Goal: Task Accomplishment & Management: Use online tool/utility

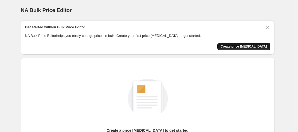
click at [256, 48] on span "Create price [MEDICAL_DATA]" at bounding box center [243, 46] width 46 height 4
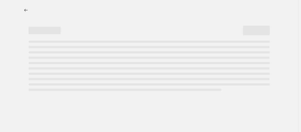
select select "percentage"
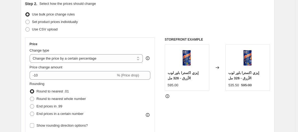
scroll to position [53, 0]
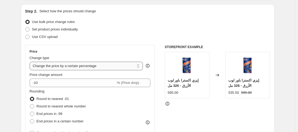
click at [92, 66] on select "Change the price to a certain amount Change the price by a certain amount Chang…" at bounding box center [86, 66] width 113 height 9
click at [68, 28] on span "Set product prices individually" at bounding box center [55, 29] width 46 height 4
click at [26, 27] on input "Set product prices individually" at bounding box center [25, 27] width 0 height 0
radio input "true"
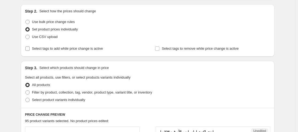
click at [70, 50] on span "Select tags to add while price change is active" at bounding box center [67, 48] width 71 height 4
click at [30, 50] on input "Select tags to add while price change is active" at bounding box center [27, 48] width 4 height 4
checkbox input "true"
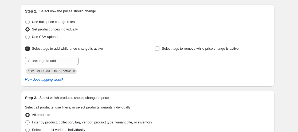
click at [62, 56] on div "Select tags to add while price change is active Submit price-[MEDICAL_DATA]-act…" at bounding box center [82, 59] width 115 height 29
click at [60, 59] on input "text" at bounding box center [51, 61] width 53 height 9
type input "ل"
type input "ا"
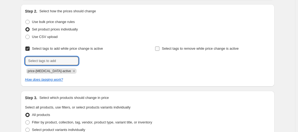
click at [186, 46] on label "Select tags to remove while price change is active" at bounding box center [197, 48] width 84 height 7
click at [159, 46] on input "Select tags to remove while price change is active" at bounding box center [157, 48] width 4 height 4
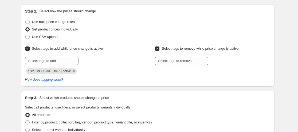
click at [177, 46] on span "Select tags to remove while price change is active" at bounding box center [200, 48] width 77 height 4
click at [159, 46] on input "Select tags to remove while price change is active" at bounding box center [157, 48] width 4 height 4
checkbox input "false"
click at [67, 46] on span "Select tags to add while price change is active" at bounding box center [67, 48] width 71 height 4
click at [30, 46] on input "Select tags to add while price change is active" at bounding box center [27, 48] width 4 height 4
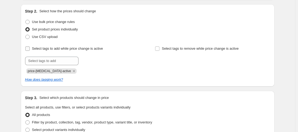
checkbox input "false"
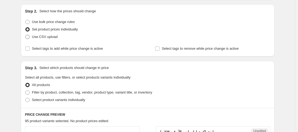
click at [49, 35] on span "Use CSV upload" at bounding box center [45, 37] width 26 height 4
click at [26, 35] on input "Use CSV upload" at bounding box center [25, 35] width 0 height 0
radio input "true"
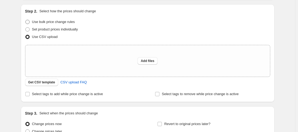
click at [54, 24] on span "Use bulk price change rules" at bounding box center [53, 22] width 43 height 4
click at [26, 20] on input "Use bulk price change rules" at bounding box center [25, 20] width 0 height 0
radio input "true"
select select "percentage"
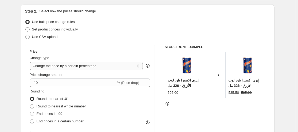
click at [84, 68] on select "Change the price to a certain amount Change the price by a certain amount Chang…" at bounding box center [86, 66] width 113 height 9
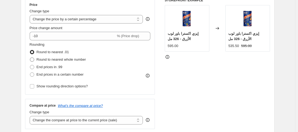
scroll to position [160, 0]
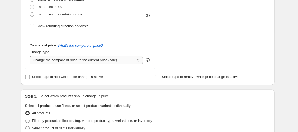
click at [60, 59] on select "Change the compare at price to the current price (sale) Change the compare at p…" at bounding box center [86, 60] width 113 height 9
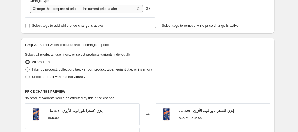
scroll to position [214, 0]
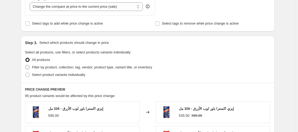
click at [48, 67] on span "Filter by product, collection, tag, vendor, product type, variant title, or inv…" at bounding box center [92, 67] width 120 height 4
click at [26, 65] on input "Filter by product, collection, tag, vendor, product type, variant title, or inv…" at bounding box center [25, 65] width 0 height 0
radio input "true"
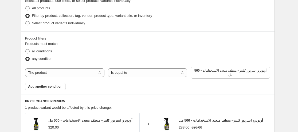
scroll to position [267, 0]
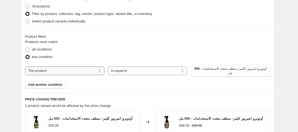
click at [70, 67] on select "The product The product's collection The product's vendor The product's status …" at bounding box center [64, 70] width 79 height 9
drag, startPoint x: 70, startPoint y: 67, endPoint x: 74, endPoint y: 68, distance: 4.3
click at [70, 67] on select "The product The product's collection The product's vendor The product's status …" at bounding box center [64, 70] width 79 height 9
click at [140, 71] on select "Is equal to Is not equal to" at bounding box center [147, 70] width 79 height 9
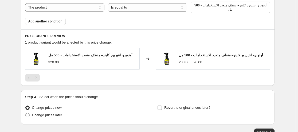
scroll to position [287, 0]
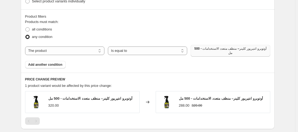
click at [209, 47] on span "أوتوبرو انتيريور كلينر– منظف متعدد الاستخدامات - 500 مل" at bounding box center [230, 50] width 73 height 9
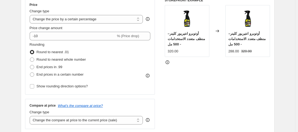
scroll to position [0, 0]
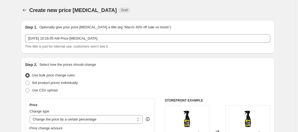
click at [105, 43] on div "[DATE] 10:16:05 AM Price [MEDICAL_DATA] This title is just for internal use, cu…" at bounding box center [147, 41] width 245 height 15
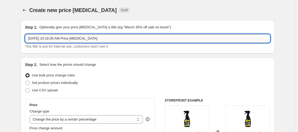
click at [108, 41] on input "[DATE] 10:16:05 AM Price [MEDICAL_DATA]" at bounding box center [147, 38] width 245 height 9
type input "اليوم الوطني السعودي"
click at [67, 84] on span "Set product prices individually" at bounding box center [55, 83] width 46 height 4
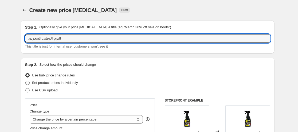
click at [26, 81] on input "Set product prices individually" at bounding box center [25, 81] width 0 height 0
radio input "true"
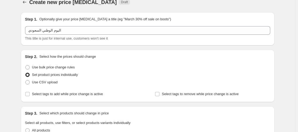
scroll to position [16, 0]
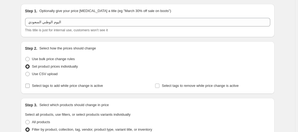
click at [86, 85] on span "Select tags to add while price change is active" at bounding box center [67, 86] width 71 height 4
click at [30, 85] on input "Select tags to add while price change is active" at bounding box center [27, 86] width 4 height 4
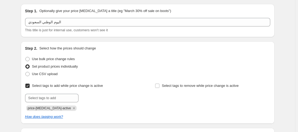
click at [86, 85] on span "Select tags to add while price change is active" at bounding box center [67, 86] width 71 height 4
click at [30, 85] on input "Select tags to add while price change is active" at bounding box center [27, 86] width 4 height 4
checkbox input "false"
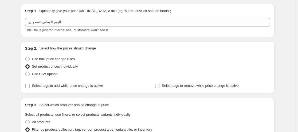
click at [176, 84] on span "Select tags to remove while price change is active" at bounding box center [200, 86] width 77 height 4
click at [159, 84] on input "Select tags to remove while price change is active" at bounding box center [157, 86] width 4 height 4
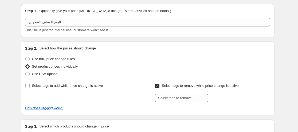
click at [176, 84] on span "Select tags to remove while price change is active" at bounding box center [200, 86] width 77 height 4
click at [159, 84] on input "Select tags to remove while price change is active" at bounding box center [157, 86] width 4 height 4
checkbox input "false"
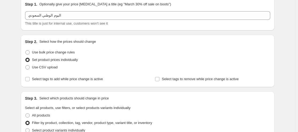
scroll to position [43, 0]
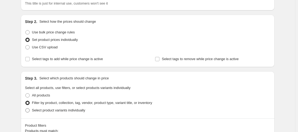
click at [57, 112] on span "Select product variants individually" at bounding box center [58, 110] width 53 height 5
click at [26, 108] on input "Select product variants individually" at bounding box center [25, 108] width 0 height 0
radio input "true"
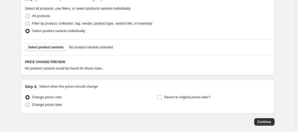
scroll to position [123, 0]
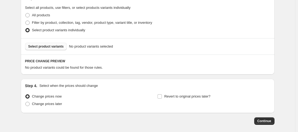
click at [54, 46] on span "Select product variants" at bounding box center [45, 46] width 35 height 4
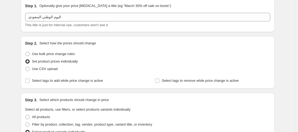
scroll to position [0, 0]
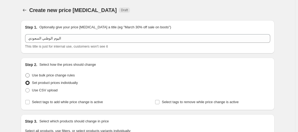
click at [64, 76] on span "Use bulk price change rules" at bounding box center [53, 75] width 43 height 4
click at [26, 73] on input "Use bulk price change rules" at bounding box center [25, 73] width 0 height 0
radio input "true"
select select "percentage"
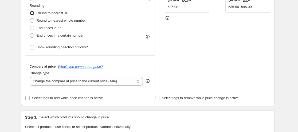
scroll to position [53, 0]
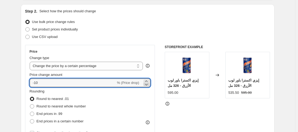
click at [146, 82] on icon at bounding box center [146, 84] width 5 height 5
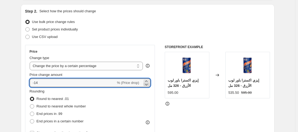
type input "-15"
click at [67, 105] on span "Round to nearest whole number" at bounding box center [61, 106] width 49 height 4
click at [30, 104] on input "Round to nearest whole number" at bounding box center [30, 104] width 0 height 0
radio input "true"
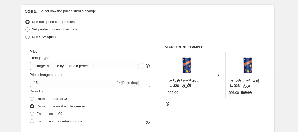
click at [56, 97] on span "Round to nearest .01" at bounding box center [53, 99] width 32 height 4
click at [30, 97] on input "Round to nearest .01" at bounding box center [30, 97] width 0 height 0
radio input "true"
click at [57, 104] on span "Round to nearest whole number" at bounding box center [61, 106] width 49 height 5
click at [30, 104] on input "Round to nearest whole number" at bounding box center [30, 104] width 0 height 0
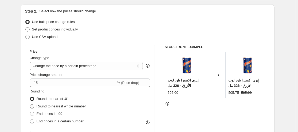
radio input "true"
click at [56, 112] on span "End prices in .99" at bounding box center [50, 114] width 26 height 4
click at [30, 112] on input "End prices in .99" at bounding box center [30, 112] width 0 height 0
radio input "true"
click at [57, 106] on span "Round to nearest whole number" at bounding box center [61, 106] width 49 height 4
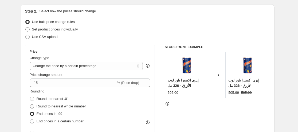
click at [30, 104] on input "Round to nearest whole number" at bounding box center [30, 104] width 0 height 0
radio input "true"
click at [52, 115] on span "End prices in .99" at bounding box center [50, 114] width 26 height 4
click at [30, 112] on input "End prices in .99" at bounding box center [30, 112] width 0 height 0
radio input "true"
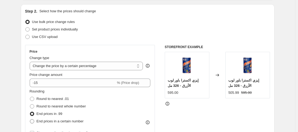
click at [53, 119] on span "End prices in a certain number" at bounding box center [60, 121] width 47 height 5
click at [30, 119] on input "End prices in a certain number" at bounding box center [30, 119] width 0 height 0
radio input "true"
click at [52, 105] on span "Round to nearest whole number" at bounding box center [61, 106] width 49 height 4
click at [30, 104] on input "Round to nearest whole number" at bounding box center [30, 104] width 0 height 0
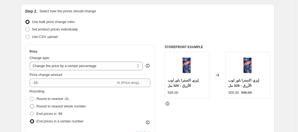
radio input "true"
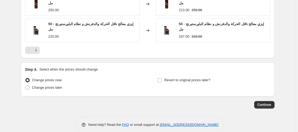
scroll to position [418, 0]
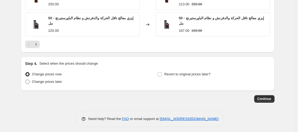
click at [55, 81] on span "Change prices later" at bounding box center [47, 81] width 30 height 5
click at [26, 80] on input "Change prices later" at bounding box center [25, 80] width 0 height 0
radio input "true"
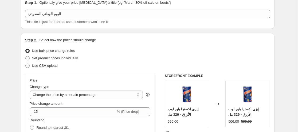
scroll to position [0, 0]
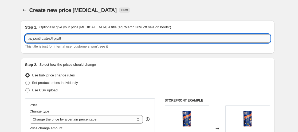
click at [88, 35] on input "اليوم الوطني السعودي" at bounding box center [147, 38] width 245 height 9
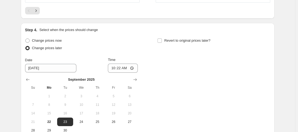
scroll to position [454, 0]
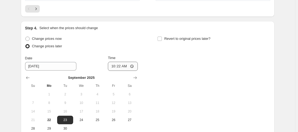
type input "اليوم الوطني السعودي ايزي"
click at [121, 64] on input "10:22" at bounding box center [123, 66] width 30 height 9
click at [121, 64] on input "00:22" at bounding box center [123, 66] width 30 height 9
type input "00:00"
click at [115, 63] on input "00:00" at bounding box center [123, 66] width 30 height 9
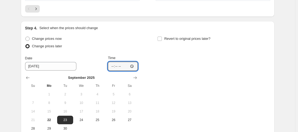
type input "00:00"
click at [173, 65] on div "Change prices now Change prices later Date [DATE] Time 00:00 [DATE] Su Mo Tu We…" at bounding box center [147, 84] width 245 height 98
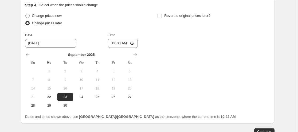
scroll to position [507, 0]
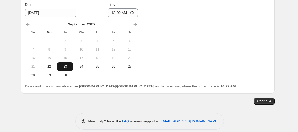
click at [69, 64] on span "23" at bounding box center [65, 66] width 12 height 4
click at [268, 99] on span "Continue" at bounding box center [264, 101] width 14 height 4
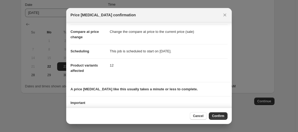
scroll to position [37, 0]
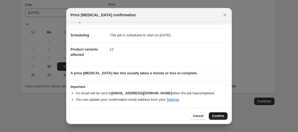
click at [217, 115] on span "Confirm" at bounding box center [218, 116] width 12 height 4
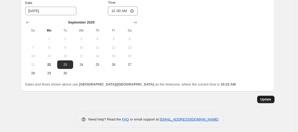
scroll to position [542, 0]
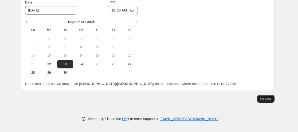
click at [268, 97] on span "Update" at bounding box center [265, 99] width 11 height 4
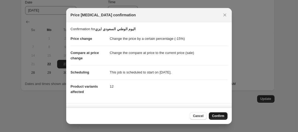
click at [218, 114] on button "Confirm" at bounding box center [218, 115] width 19 height 7
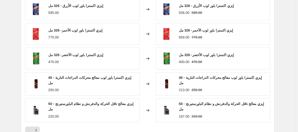
scroll to position [374, 0]
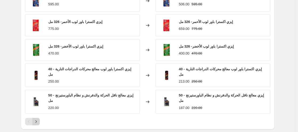
click at [36, 119] on icon "Next" at bounding box center [35, 121] width 5 height 5
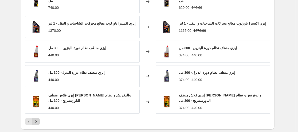
click at [37, 118] on button "Next" at bounding box center [35, 121] width 7 height 7
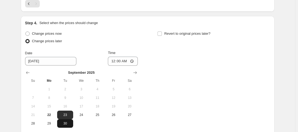
scroll to position [427, 0]
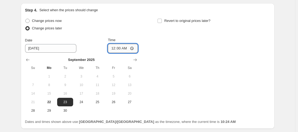
click at [134, 48] on input "00:00" at bounding box center [123, 48] width 30 height 9
click at [198, 71] on div "Change prices now Change prices later Date [DATE] Time 00:00 [DATE] Su Mo Tu We…" at bounding box center [147, 66] width 245 height 98
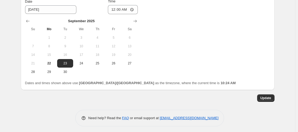
scroll to position [468, 0]
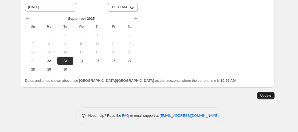
click at [269, 95] on span "Update" at bounding box center [265, 95] width 11 height 4
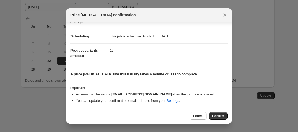
scroll to position [37, 0]
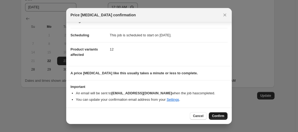
click at [218, 114] on span "Confirm" at bounding box center [218, 116] width 12 height 4
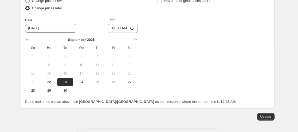
scroll to position [442, 0]
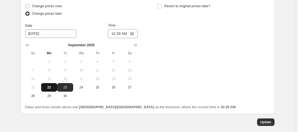
click at [47, 90] on button "22" at bounding box center [49, 87] width 16 height 9
type input "[DATE]"
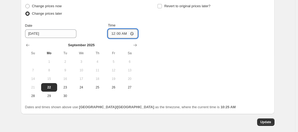
click at [135, 34] on input "00:00" at bounding box center [123, 33] width 30 height 9
type input "23:59"
click at [183, 64] on div "Change prices now Change prices later Date [DATE] Time 23:59 [DATE] Su Mo Tu We…" at bounding box center [147, 51] width 245 height 98
click at [265, 124] on span "Update" at bounding box center [265, 122] width 11 height 4
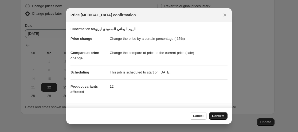
click at [219, 115] on span "Confirm" at bounding box center [218, 116] width 12 height 4
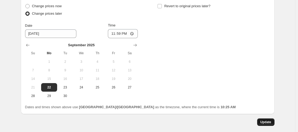
click at [271, 123] on span "Update" at bounding box center [265, 122] width 11 height 4
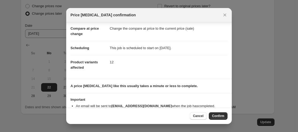
scroll to position [37, 0]
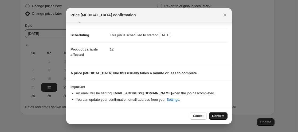
click at [215, 116] on span "Confirm" at bounding box center [218, 116] width 12 height 4
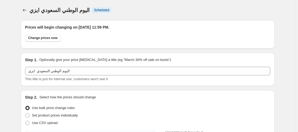
scroll to position [442, 0]
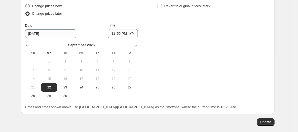
click at [44, 2] on label "Change prices now" at bounding box center [43, 5] width 37 height 7
click at [26, 4] on input "Change prices now" at bounding box center [25, 4] width 0 height 0
radio input "true"
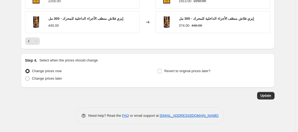
scroll to position [377, 0]
click at [267, 97] on span "Update" at bounding box center [265, 95] width 11 height 4
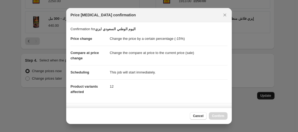
scroll to position [0, 0]
click at [216, 117] on span "Confirm" at bounding box center [218, 116] width 12 height 4
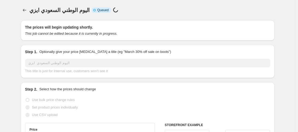
scroll to position [357, 0]
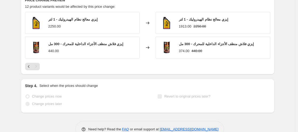
select select "percentage"
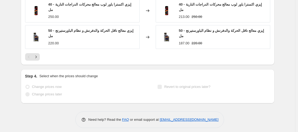
scroll to position [457, 0]
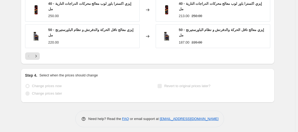
click at [46, 92] on span "Change prices later" at bounding box center [47, 93] width 30 height 4
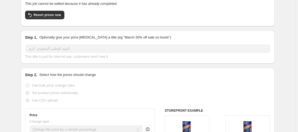
scroll to position [3, 0]
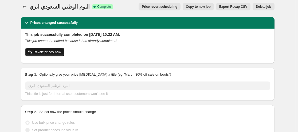
click at [59, 53] on span "Revert prices now" at bounding box center [47, 52] width 27 height 4
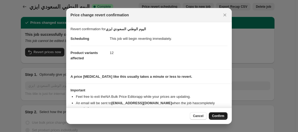
click at [218, 117] on span "Confirm" at bounding box center [218, 116] width 12 height 4
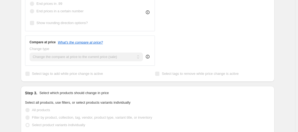
scroll to position [164, 0]
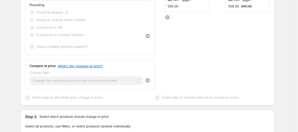
click at [269, 88] on div "STOREFRONT EXAMPLE إيزي اكسترا باور لوب الأزرق - 326 مل 595.00 Changed to إيزي …" at bounding box center [217, 24] width 105 height 131
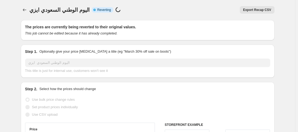
scroll to position [0, 0]
click at [140, 9] on div "Export Recap CSV" at bounding box center [200, 9] width 147 height 7
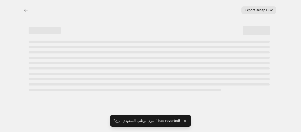
select select "percentage"
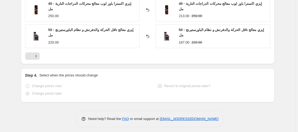
click at [46, 91] on span "Change prices later" at bounding box center [47, 93] width 30 height 4
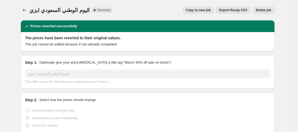
click at [205, 12] on span "Copy to new job" at bounding box center [198, 10] width 25 height 4
select select "percentage"
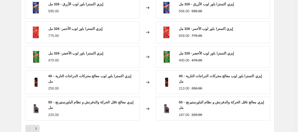
scroll to position [418, 0]
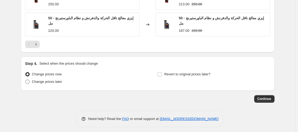
click at [48, 79] on span "Change prices later" at bounding box center [47, 81] width 30 height 5
click at [26, 80] on input "Change prices later" at bounding box center [25, 80] width 0 height 0
radio input "true"
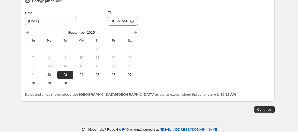
scroll to position [510, 0]
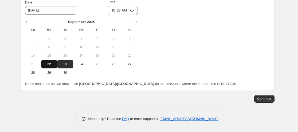
click at [48, 62] on span "22" at bounding box center [49, 64] width 12 height 4
type input "[DATE]"
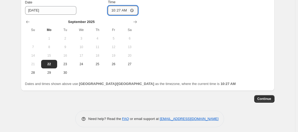
click at [133, 7] on input "10:27" at bounding box center [123, 10] width 30 height 9
type input "23:59"
click at [265, 95] on button "Continue" at bounding box center [264, 98] width 20 height 7
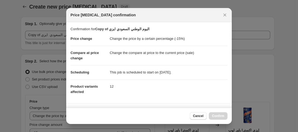
scroll to position [0, 0]
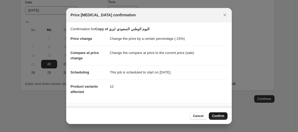
click at [219, 113] on button "Confirm" at bounding box center [218, 115] width 19 height 7
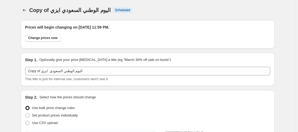
scroll to position [510, 0]
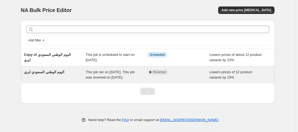
click at [100, 72] on span "This job ran on [DATE]. This job was reverted on [DATE]." at bounding box center [110, 74] width 49 height 9
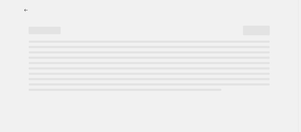
select select "percentage"
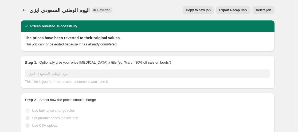
click at [269, 12] on button "Delete job" at bounding box center [263, 9] width 22 height 7
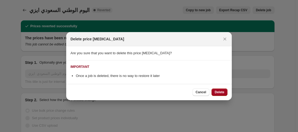
click at [220, 89] on button "Delete" at bounding box center [219, 91] width 16 height 7
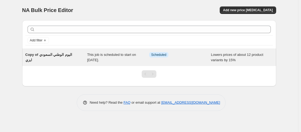
click at [68, 58] on div "Copy of اليوم الوطني السعودي ايزي" at bounding box center [56, 57] width 62 height 11
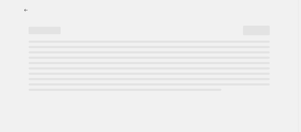
select select "percentage"
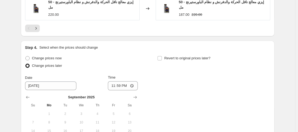
scroll to position [534, 0]
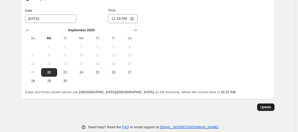
click at [269, 105] on span "Update" at bounding box center [265, 107] width 11 height 4
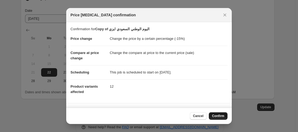
click at [222, 114] on button "Confirm" at bounding box center [218, 115] width 19 height 7
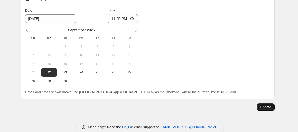
click at [265, 103] on button "Update" at bounding box center [265, 106] width 17 height 7
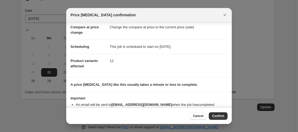
scroll to position [27, 0]
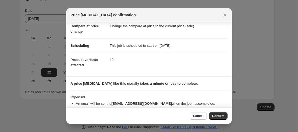
click at [220, 121] on div "Cancel Confirm" at bounding box center [148, 116] width 165 height 16
click at [218, 116] on span "Confirm" at bounding box center [218, 116] width 12 height 4
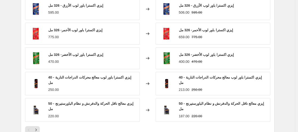
scroll to position [320, 0]
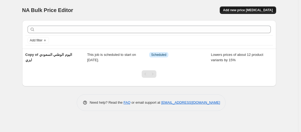
click at [264, 11] on span "Add new price [MEDICAL_DATA]" at bounding box center [248, 10] width 50 height 4
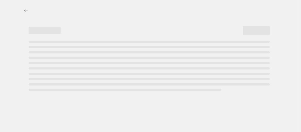
select select "percentage"
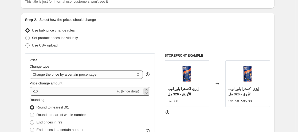
scroll to position [53, 0]
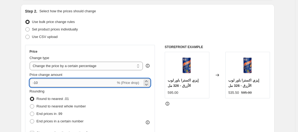
click at [45, 82] on input "-10" at bounding box center [73, 82] width 86 height 9
click at [253, 33] on div "Use CSV upload" at bounding box center [147, 36] width 245 height 7
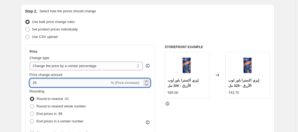
click at [49, 84] on input "25" at bounding box center [70, 82] width 80 height 9
click at [34, 82] on input "25" at bounding box center [70, 82] width 80 height 9
type input "-25"
click at [214, 111] on div "STOREFRONT EXAMPLE إيزي اكسترا باور لوب الأزرق - 326 مل 595.00 Changed to إيزي …" at bounding box center [217, 110] width 105 height 131
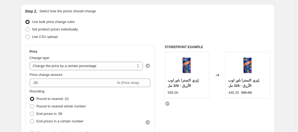
scroll to position [80, 0]
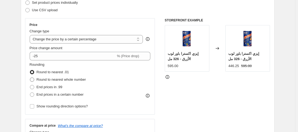
click at [74, 82] on span "Round to nearest whole number" at bounding box center [61, 79] width 49 height 5
click at [30, 78] on input "Round to nearest whole number" at bounding box center [30, 77] width 0 height 0
radio input "true"
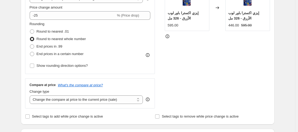
scroll to position [133, 0]
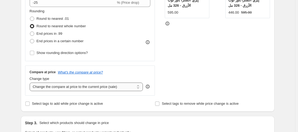
click at [78, 85] on select "Change the compare at price to the current price (sale) Change the compare at p…" at bounding box center [86, 86] width 113 height 9
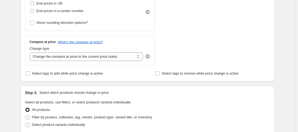
scroll to position [214, 0]
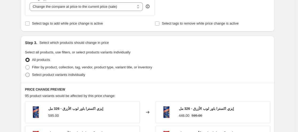
click at [50, 77] on span "Select product variants individually" at bounding box center [58, 75] width 53 height 4
click at [26, 73] on input "Select product variants individually" at bounding box center [25, 73] width 0 height 0
radio input "true"
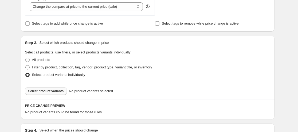
click at [52, 92] on span "Select product variants" at bounding box center [45, 91] width 35 height 4
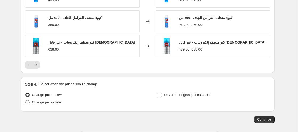
scroll to position [400, 0]
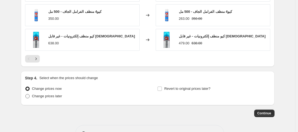
click at [30, 97] on span at bounding box center [27, 96] width 4 height 4
click at [26, 94] on input "Change prices later" at bounding box center [25, 94] width 0 height 0
radio input "true"
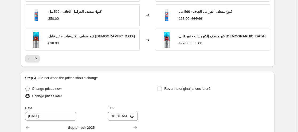
scroll to position [427, 0]
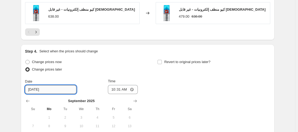
click at [56, 88] on input "[DATE]" at bounding box center [50, 89] width 51 height 9
click at [38, 88] on input "[DATE]" at bounding box center [50, 89] width 51 height 9
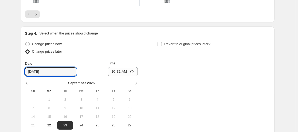
scroll to position [454, 0]
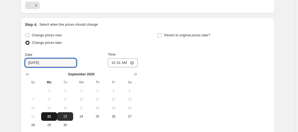
click at [51, 116] on span "22" at bounding box center [49, 116] width 12 height 4
type input "[DATE]"
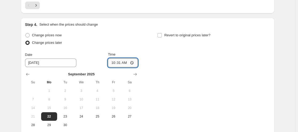
click at [132, 62] on input "10:31" at bounding box center [123, 62] width 30 height 9
type input "23:59"
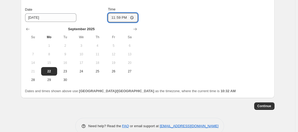
scroll to position [510, 0]
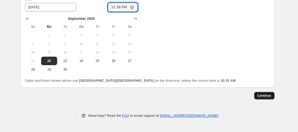
click at [270, 96] on span "Continue" at bounding box center [264, 95] width 14 height 4
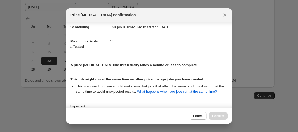
scroll to position [86, 0]
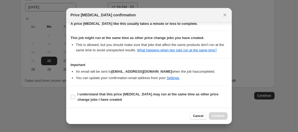
click at [68, 97] on section "I understand that this price [MEDICAL_DATA] may run at the same time as other p…" at bounding box center [148, 96] width 165 height 21
click at [72, 97] on input "I understand that this price [MEDICAL_DATA] may run at the same time as other p…" at bounding box center [73, 97] width 4 height 4
checkbox input "true"
click at [222, 117] on span "Confirm" at bounding box center [218, 116] width 12 height 4
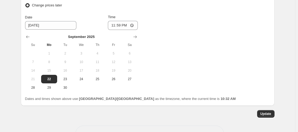
scroll to position [536, 0]
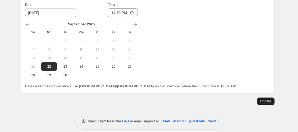
click at [263, 102] on span "Update" at bounding box center [265, 101] width 11 height 4
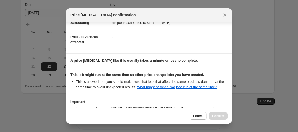
scroll to position [86, 0]
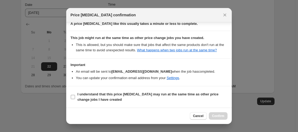
click at [90, 97] on b "I understand that this price [MEDICAL_DATA] may run at the same time as other p…" at bounding box center [147, 96] width 141 height 9
click at [75, 97] on input "I understand that this price [MEDICAL_DATA] may run at the same time as other p…" at bounding box center [73, 97] width 4 height 4
checkbox input "true"
click at [222, 113] on button "Confirm" at bounding box center [218, 115] width 19 height 7
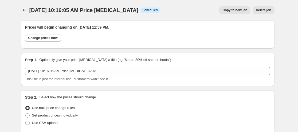
scroll to position [536, 0]
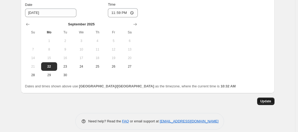
click at [263, 98] on button "Update" at bounding box center [265, 100] width 17 height 7
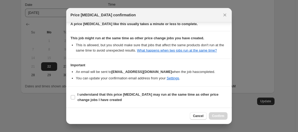
scroll to position [86, 0]
click at [106, 94] on b "I understand that this price [MEDICAL_DATA] may run at the same time as other p…" at bounding box center [147, 96] width 141 height 9
click at [75, 95] on input "I understand that this price [MEDICAL_DATA] may run at the same time as other p…" at bounding box center [73, 97] width 4 height 4
checkbox input "true"
click at [217, 115] on span "Confirm" at bounding box center [218, 116] width 12 height 4
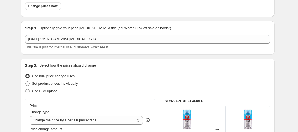
scroll to position [0, 0]
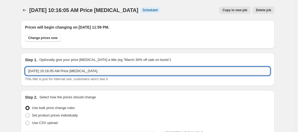
click at [88, 72] on input "[DATE] 10:16:05 AM Price [MEDICAL_DATA]" at bounding box center [147, 71] width 245 height 9
type input "كيو"
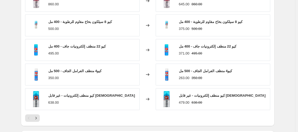
scroll to position [382, 0]
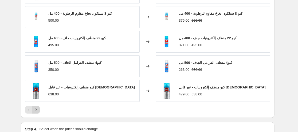
click at [38, 110] on icon "Next" at bounding box center [35, 109] width 5 height 5
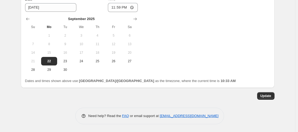
scroll to position [542, 0]
click at [267, 98] on button "Update" at bounding box center [265, 95] width 17 height 7
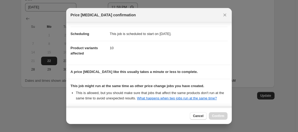
scroll to position [86, 0]
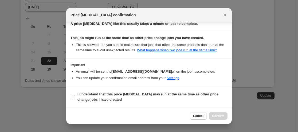
click at [97, 93] on b "I understand that this price [MEDICAL_DATA] may run at the same time as other p…" at bounding box center [147, 96] width 141 height 9
click at [75, 95] on input "I understand that this price [MEDICAL_DATA] may run at the same time as other p…" at bounding box center [73, 97] width 4 height 4
checkbox input "true"
click at [220, 115] on span "Confirm" at bounding box center [218, 116] width 12 height 4
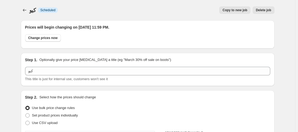
scroll to position [542, 0]
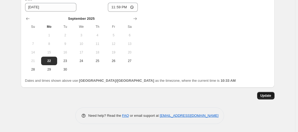
click at [268, 96] on span "Update" at bounding box center [265, 95] width 11 height 4
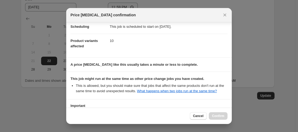
scroll to position [86, 0]
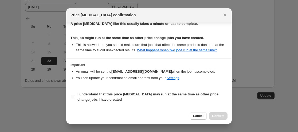
click at [78, 98] on b "I understand that this price [MEDICAL_DATA] may run at the same time as other p…" at bounding box center [147, 96] width 141 height 9
click at [75, 98] on input "I understand that this price [MEDICAL_DATA] may run at the same time as other p…" at bounding box center [73, 97] width 4 height 4
checkbox input "true"
click at [215, 116] on span "Confirm" at bounding box center [218, 116] width 12 height 4
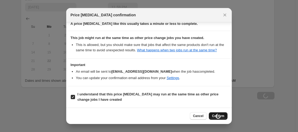
scroll to position [542, 0]
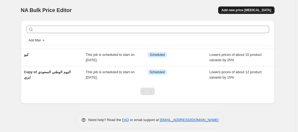
click at [248, 13] on button "Add new price [MEDICAL_DATA]" at bounding box center [246, 9] width 56 height 7
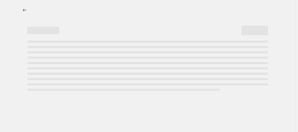
select select "percentage"
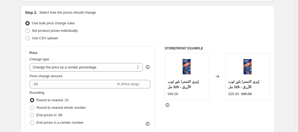
scroll to position [53, 0]
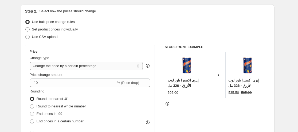
click at [103, 64] on select "Change the price to a certain amount Change the price by a certain amount Chang…" at bounding box center [86, 66] width 113 height 9
click at [113, 34] on div "Use CSV upload" at bounding box center [147, 36] width 245 height 7
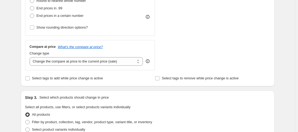
scroll to position [160, 0]
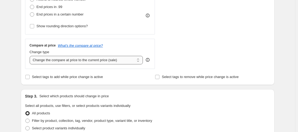
click at [104, 57] on select "Change the compare at price to the current price (sale) Change the compare at p…" at bounding box center [86, 60] width 113 height 9
click at [103, 59] on select "Change the compare at price to the current price (sale) Change the compare at p…" at bounding box center [86, 60] width 113 height 9
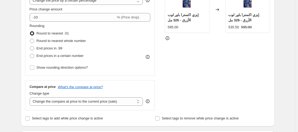
scroll to position [0, 0]
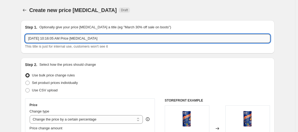
click at [92, 38] on input "[DATE] 10:16:05 AM Price [MEDICAL_DATA]" at bounding box center [147, 38] width 245 height 9
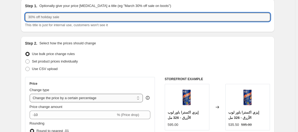
scroll to position [53, 0]
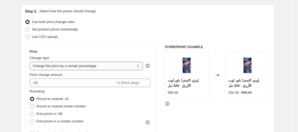
click at [113, 69] on select "Change the price to a certain amount Change the price by a certain amount Chang…" at bounding box center [86, 66] width 113 height 9
click at [125, 24] on div "Use bulk price change rules" at bounding box center [147, 21] width 245 height 7
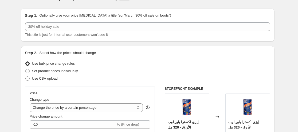
scroll to position [0, 0]
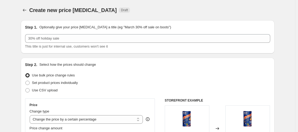
click at [96, 31] on div "Step 1. Optionally give your price [MEDICAL_DATA] a title (eg "March 30% off sa…" at bounding box center [147, 37] width 245 height 25
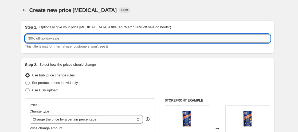
click at [94, 37] on input "text" at bounding box center [147, 38] width 245 height 9
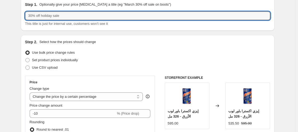
scroll to position [53, 0]
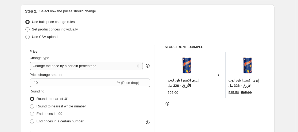
click at [91, 67] on select "Change the price to a certain amount Change the price by a certain amount Chang…" at bounding box center [86, 66] width 113 height 9
select select "by"
click at [31, 62] on select "Change the price to a certain amount Change the price by a certain amount Chang…" at bounding box center [86, 66] width 113 height 9
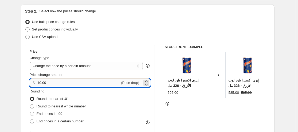
click at [85, 84] on input "-10.00" at bounding box center [78, 82] width 84 height 9
type input "-10.03"
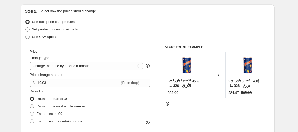
click at [76, 104] on span "Round to nearest whole number" at bounding box center [61, 106] width 49 height 4
click at [30, 104] on input "Round to nearest whole number" at bounding box center [30, 104] width 0 height 0
radio input "true"
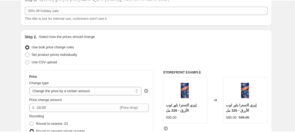
scroll to position [27, 0]
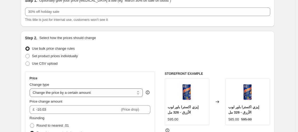
click at [102, 92] on select "Change the price to a certain amount Change the price by a certain amount Chang…" at bounding box center [86, 92] width 113 height 9
click at [165, 66] on div "Use CSV upload" at bounding box center [147, 63] width 245 height 7
click at [67, 94] on select "Change the price to a certain amount Change the price by a certain amount Chang…" at bounding box center [86, 92] width 113 height 9
drag, startPoint x: 184, startPoint y: 41, endPoint x: 163, endPoint y: 48, distance: 22.7
click at [184, 41] on div "Step 2. Select how the prices should change Use bulk price change rules Set pro…" at bounding box center [147, 124] width 245 height 179
